Goal: Transaction & Acquisition: Purchase product/service

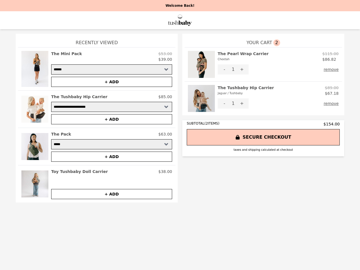
click at [202, 64] on img at bounding box center [201, 64] width 27 height 27
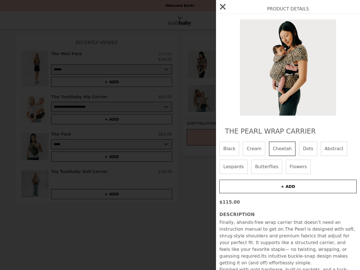
click at [279, 57] on div "Product Details The Pearl Wrap Carrier Black Cream Cheetah Dots Abstract Leopar…" at bounding box center [180, 135] width 360 height 270
click at [225, 70] on div at bounding box center [288, 67] width 137 height 96
click at [242, 70] on img at bounding box center [288, 67] width 103 height 96
click at [333, 70] on div "Product Details The Pearl Wrap Carrier Black Cream Cheetah Dots Abstract Leopar…" at bounding box center [180, 135] width 360 height 270
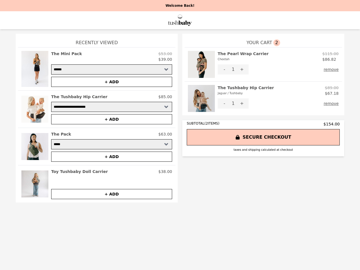
click at [202, 99] on img at bounding box center [201, 98] width 27 height 27
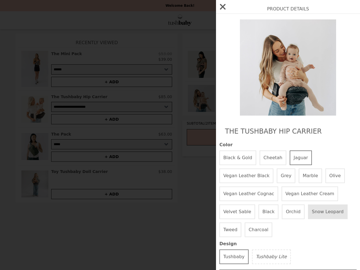
click at [279, 91] on div "Product Details The Tushbaby Hip Carrier Color Black & Gold Cheetah Jaguar Vega…" at bounding box center [180, 135] width 360 height 270
click at [225, 104] on div at bounding box center [288, 67] width 137 height 96
click at [242, 104] on div "Product Details The Tushbaby Hip Carrier Color Black & Gold Cheetah Jaguar Vega…" at bounding box center [180, 135] width 360 height 270
click at [333, 104] on div "Product Details The Tushbaby Hip Carrier Color Black & Gold Cheetah Jaguar Vega…" at bounding box center [180, 135] width 360 height 270
